Goal: Information Seeking & Learning: Learn about a topic

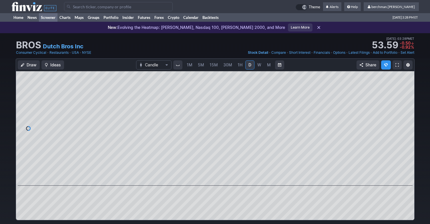
click at [49, 17] on link "Screener" at bounding box center [48, 17] width 19 height 9
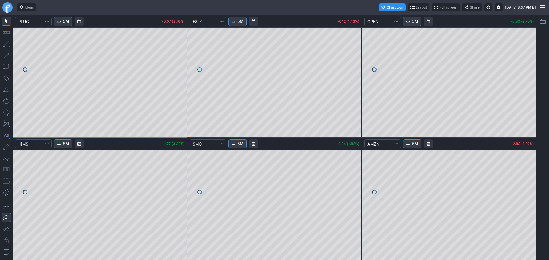
drag, startPoint x: 9, startPoint y: 6, endPoint x: 12, endPoint y: 8, distance: 4.0
click at [9, 6] on link "Finviz.com" at bounding box center [7, 7] width 10 height 10
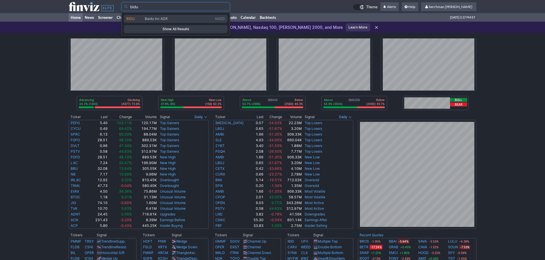
click at [142, 18] on span "BIDU" at bounding box center [135, 19] width 18 height 5
type input "BIDU"
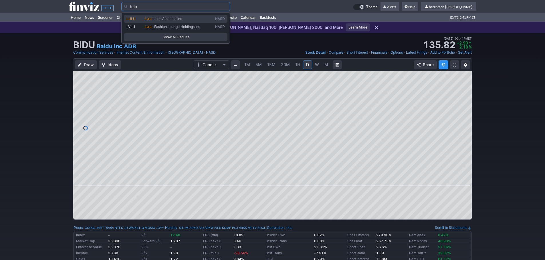
click at [154, 20] on span "lemon Athletica inc" at bounding box center [167, 19] width 31 height 4
type input "LULU"
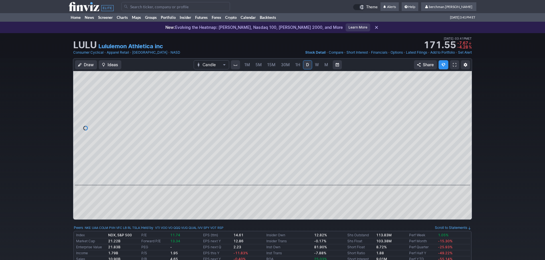
click at [259, 64] on span "5M" at bounding box center [258, 64] width 6 height 5
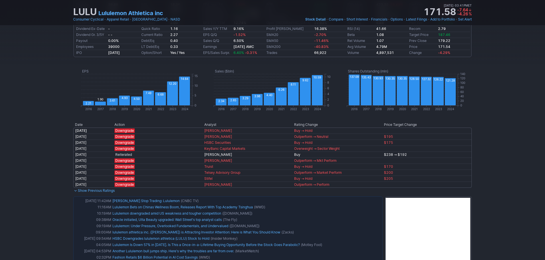
scroll to position [343, 0]
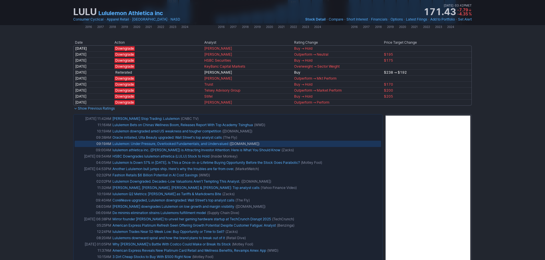
click at [156, 145] on link "Lululemon: Under Pressure, Overlooked Fundamentals, and Undervalued" at bounding box center [170, 144] width 116 height 4
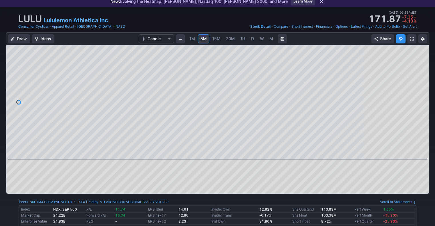
scroll to position [0, 0]
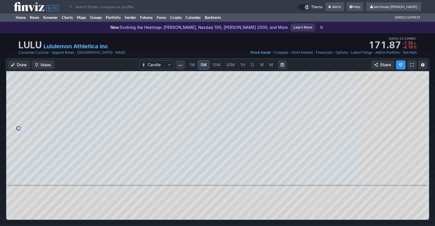
click at [255, 66] on link "D" at bounding box center [252, 64] width 9 height 9
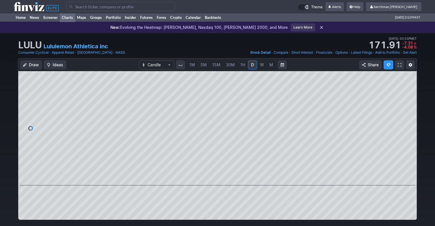
click at [65, 16] on link "Charts" at bounding box center [67, 17] width 15 height 9
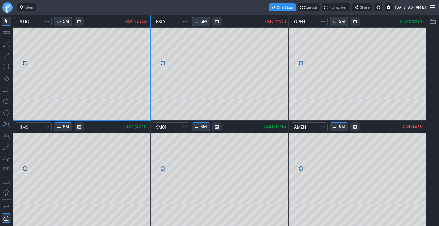
click at [69, 25] on button "5M" at bounding box center [63, 21] width 18 height 9
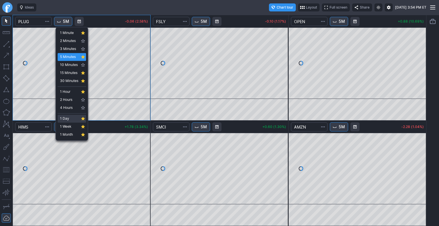
click at [73, 119] on span "1 Day" at bounding box center [69, 119] width 18 height 6
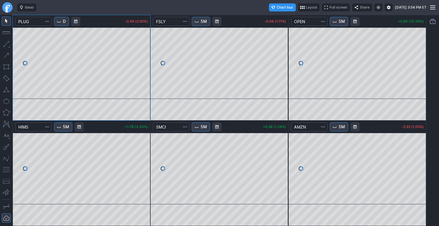
click at [61, 21] on span "Interval" at bounding box center [59, 21] width 5 height 5
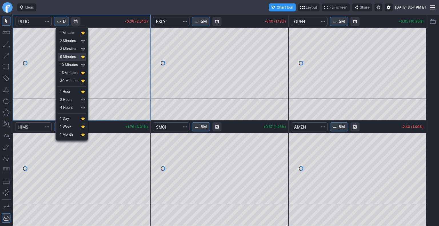
click at [73, 55] on span "5 Minutes" at bounding box center [69, 57] width 18 height 6
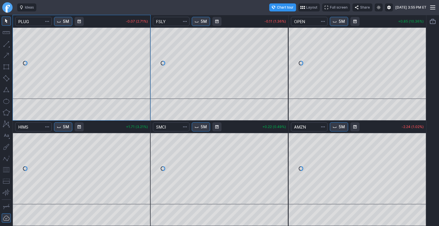
click at [200, 23] on button "5M" at bounding box center [201, 21] width 18 height 9
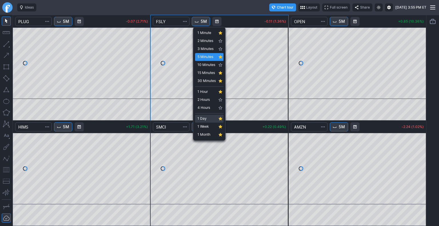
click at [208, 118] on span "1 Day" at bounding box center [207, 119] width 18 height 6
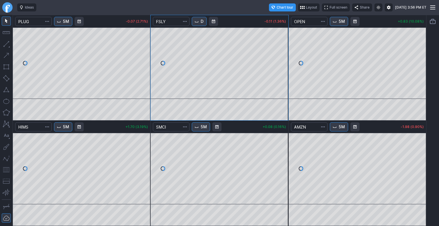
click at [7, 10] on link "Finviz.com" at bounding box center [7, 7] width 10 height 10
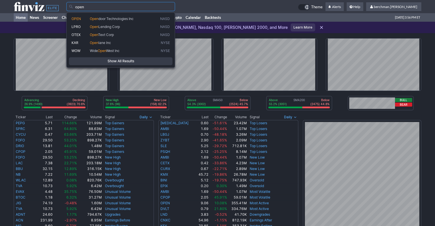
click at [138, 17] on span "Open door Technologies Inc" at bounding box center [124, 19] width 70 height 5
type input "OPEN"
